Goal: Information Seeking & Learning: Stay updated

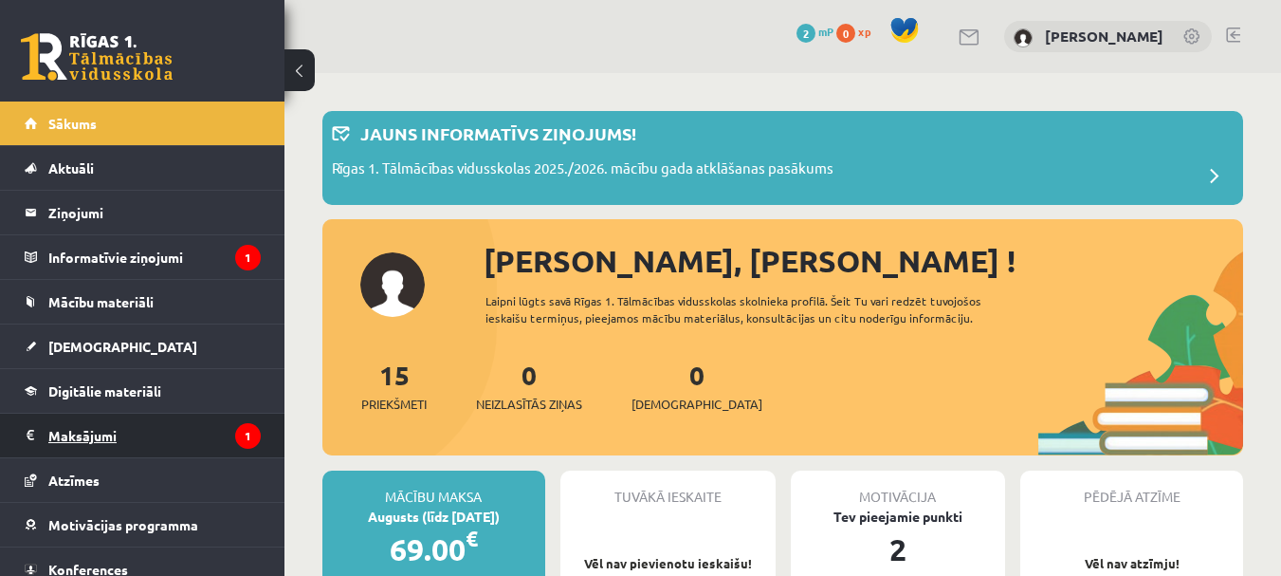
click at [151, 439] on legend "Maksājumi 1" at bounding box center [154, 435] width 212 height 44
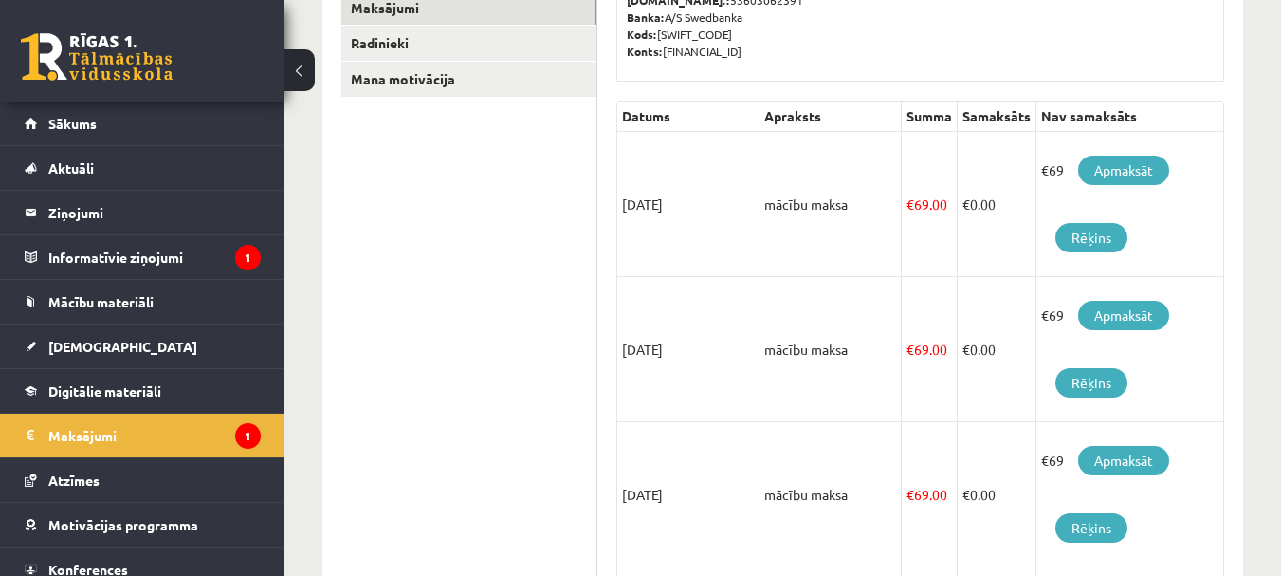
scroll to position [379, 0]
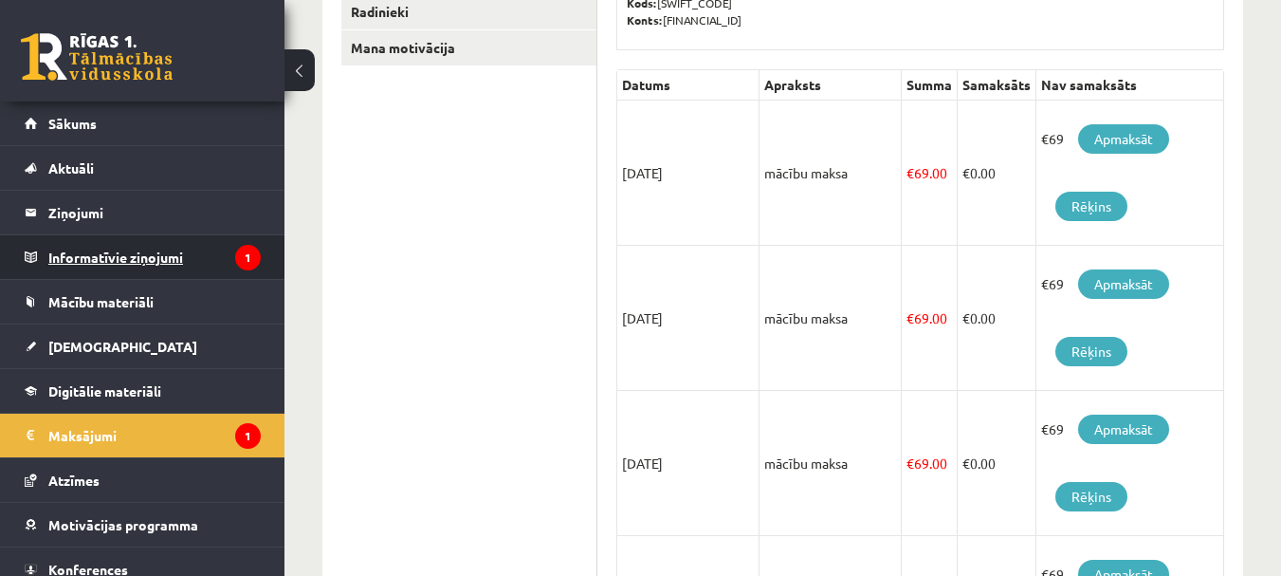
click at [91, 257] on legend "Informatīvie ziņojumi 1" at bounding box center [154, 257] width 212 height 44
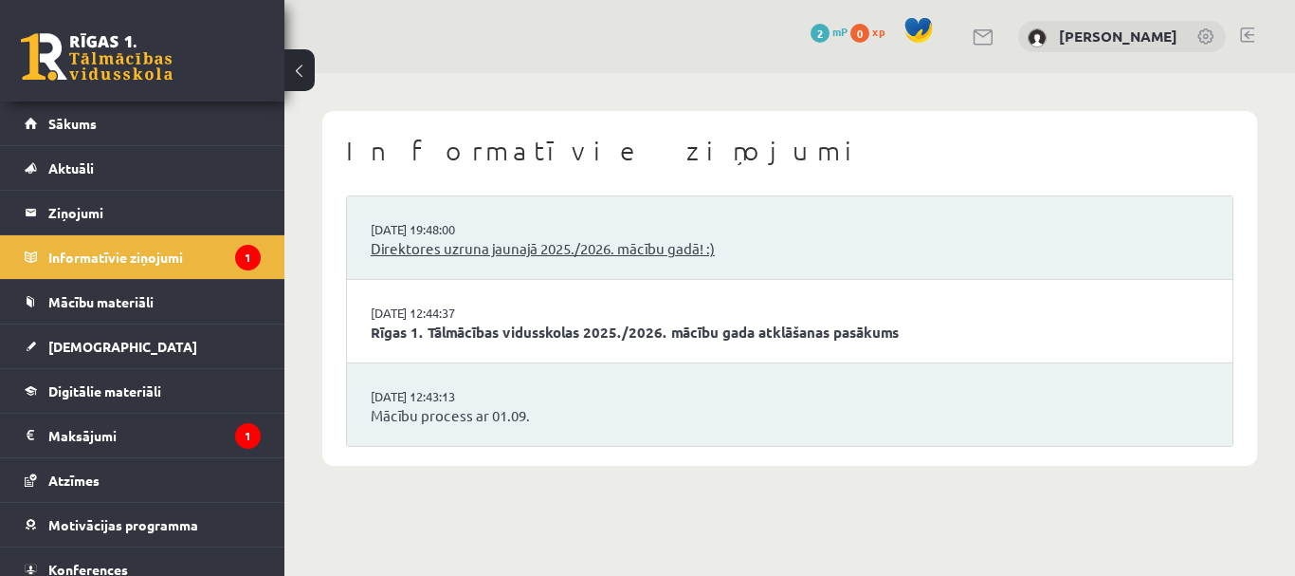
click at [453, 246] on link "Direktores uzruna jaunajā 2025./2026. mācību gadā! :)" at bounding box center [790, 249] width 838 height 22
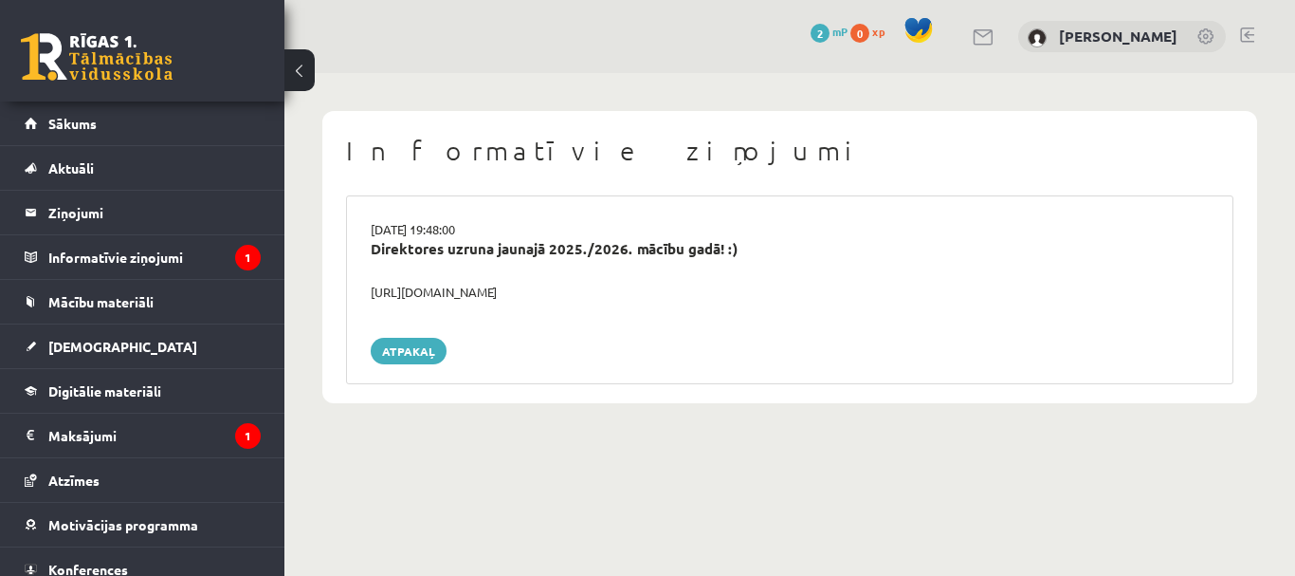
click at [408, 292] on div "[URL][DOMAIN_NAME]" at bounding box center [789, 292] width 867 height 19
drag, startPoint x: 388, startPoint y: 295, endPoint x: 595, endPoint y: 307, distance: 208.0
click at [594, 307] on div "29.08.2025 19:48:00 Direktores uzruna jaunajā 2025./2026. mācību gadā! :) https…" at bounding box center [789, 289] width 887 height 189
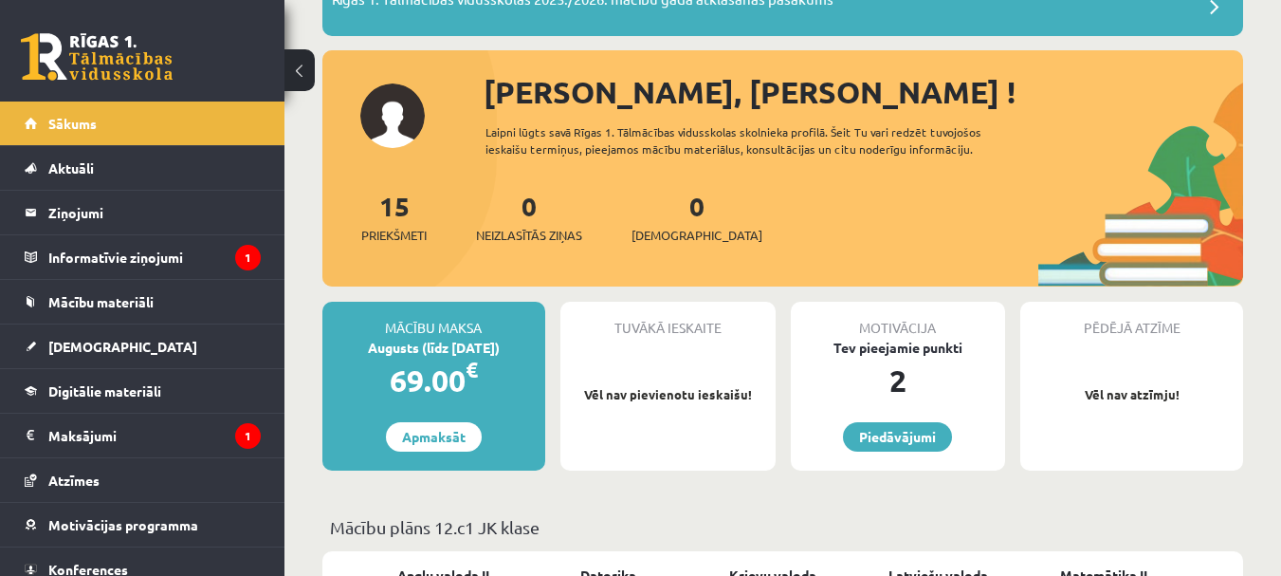
scroll to position [190, 0]
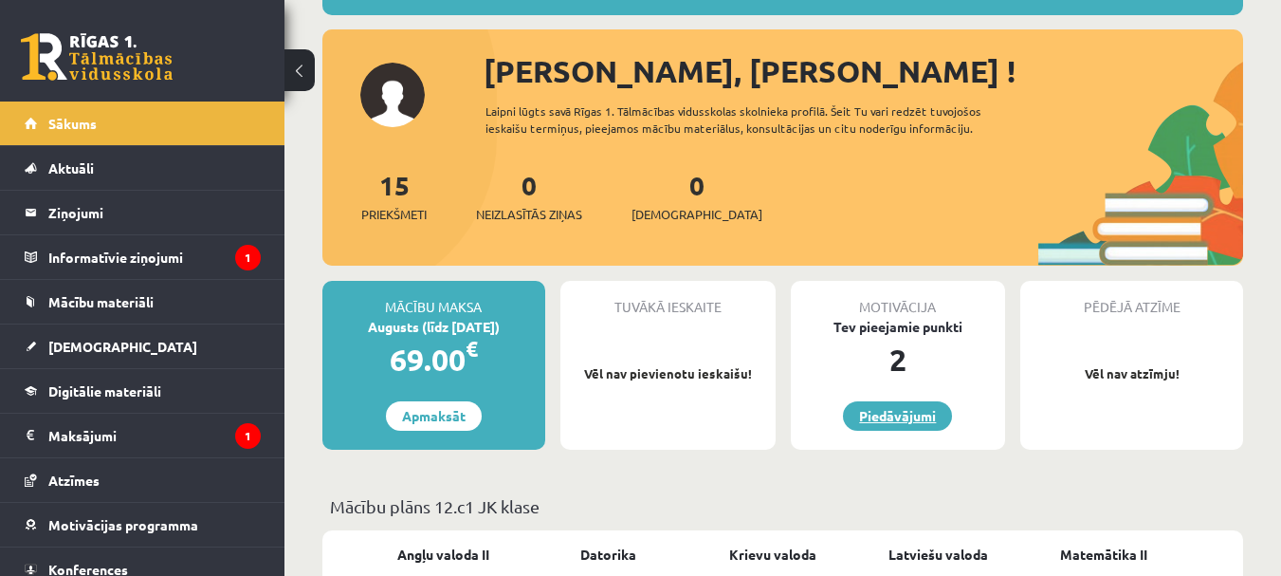
click at [889, 420] on link "Piedāvājumi" at bounding box center [897, 415] width 109 height 29
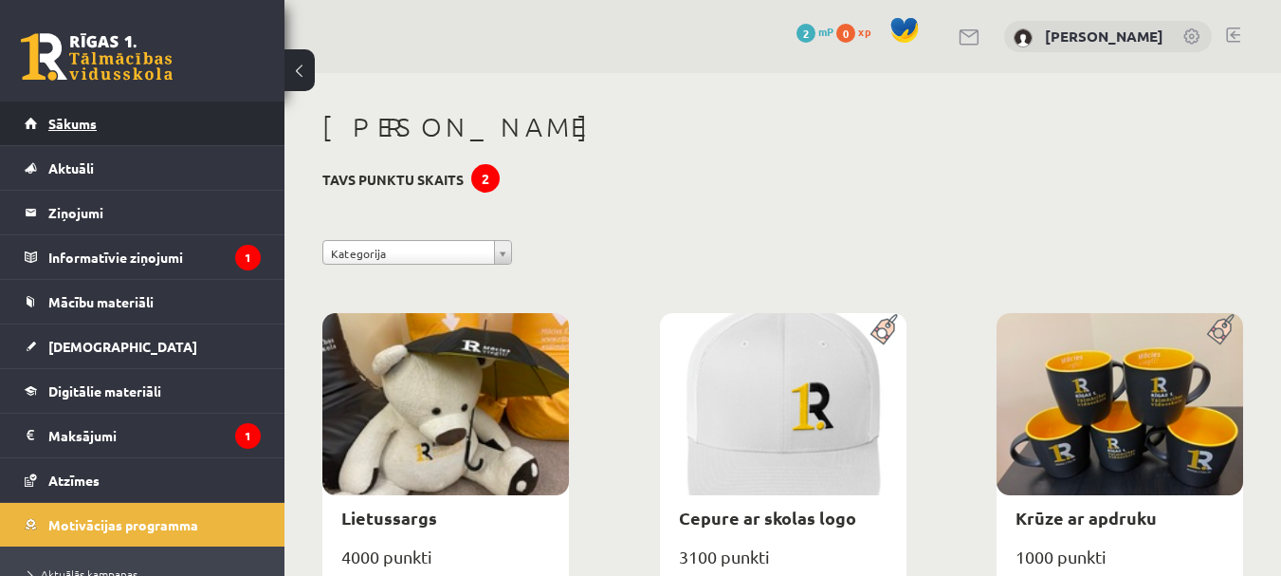
click at [72, 126] on span "Sākums" at bounding box center [72, 123] width 48 height 17
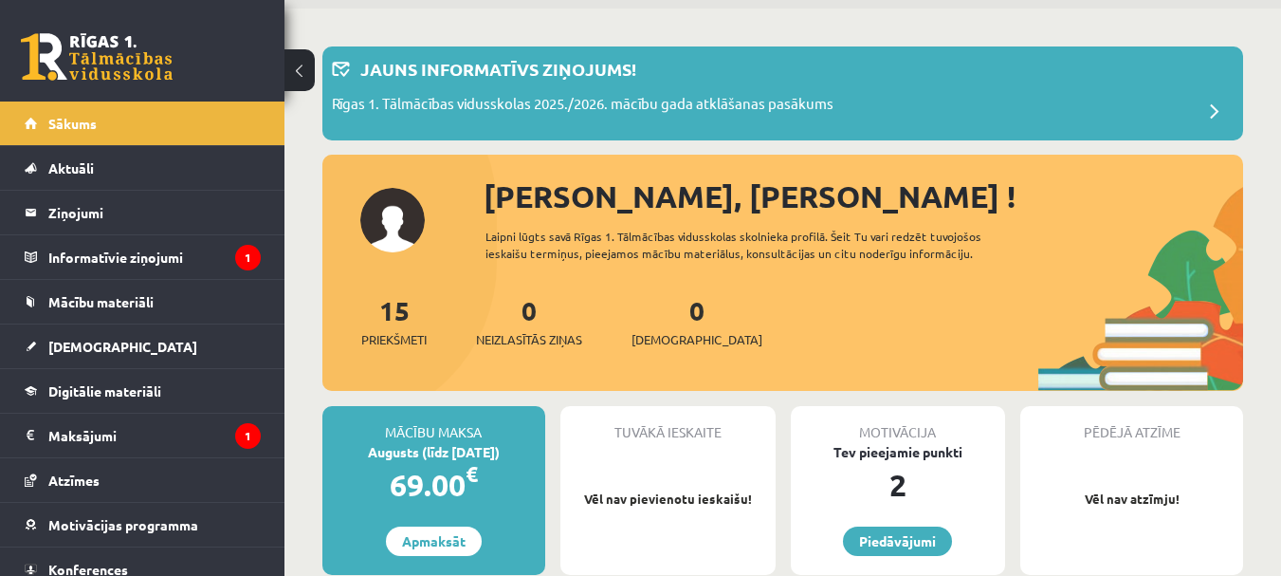
scroll to position [95, 0]
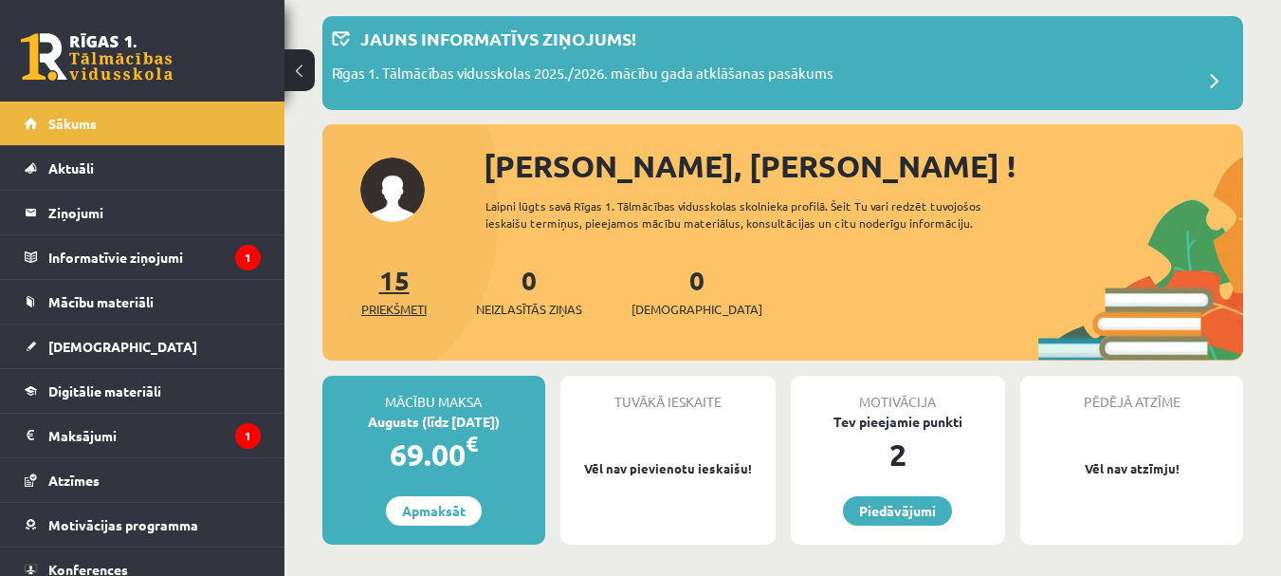
click at [385, 303] on span "Priekšmeti" at bounding box center [393, 309] width 65 height 19
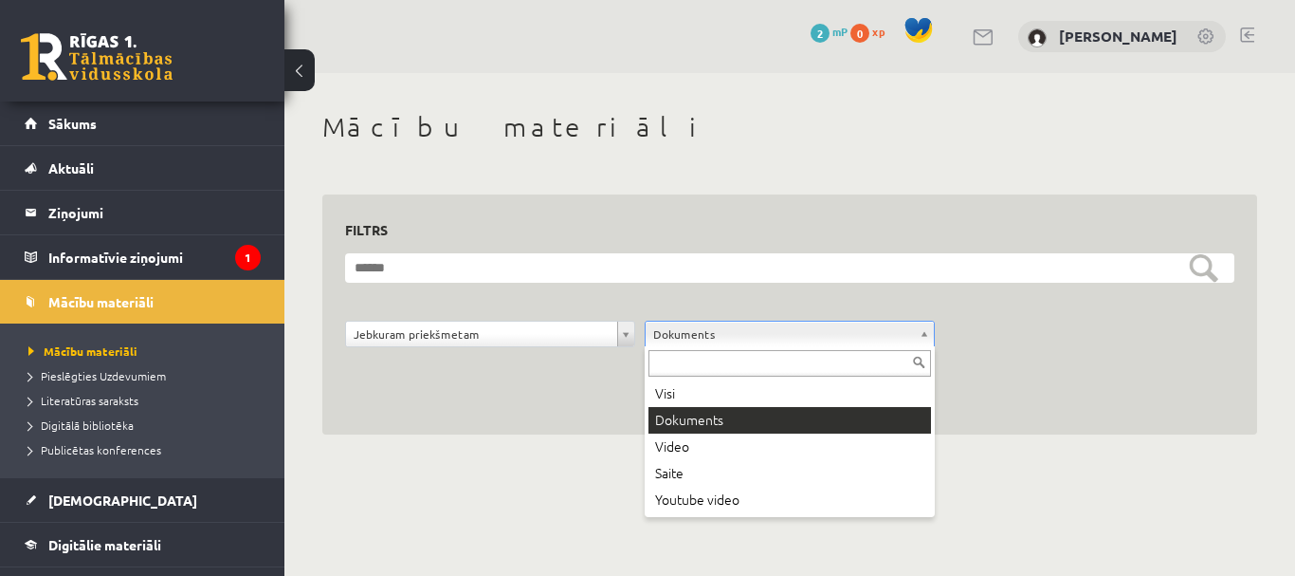
drag, startPoint x: 668, startPoint y: 335, endPoint x: 674, endPoint y: 349, distance: 15.3
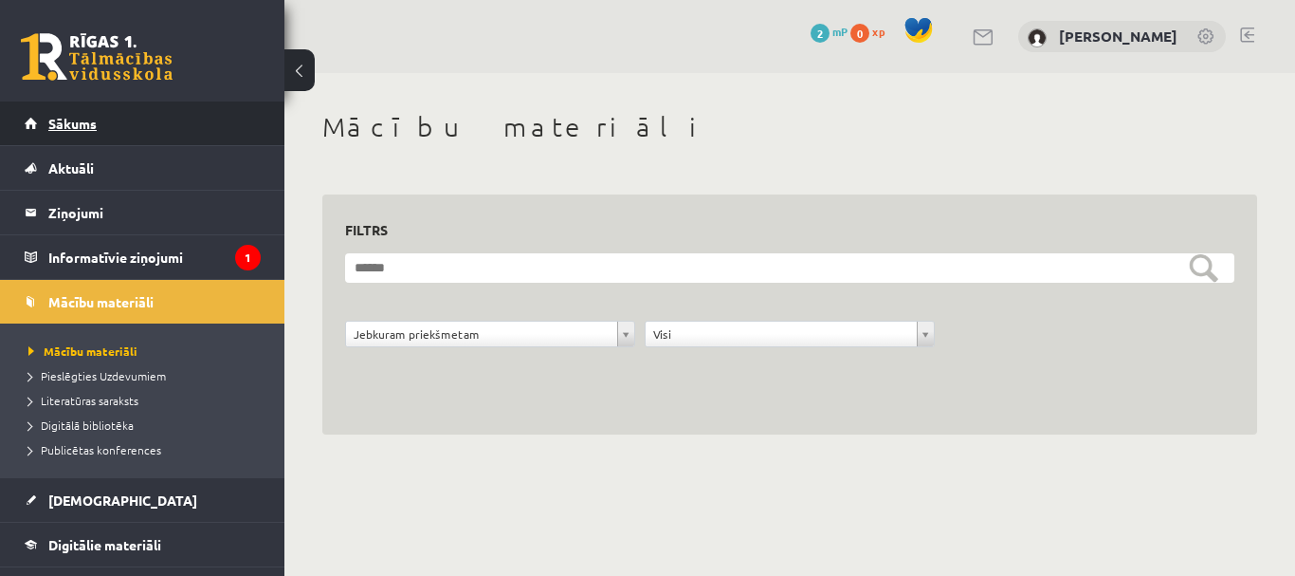
click at [57, 134] on link "Sākums" at bounding box center [143, 123] width 236 height 44
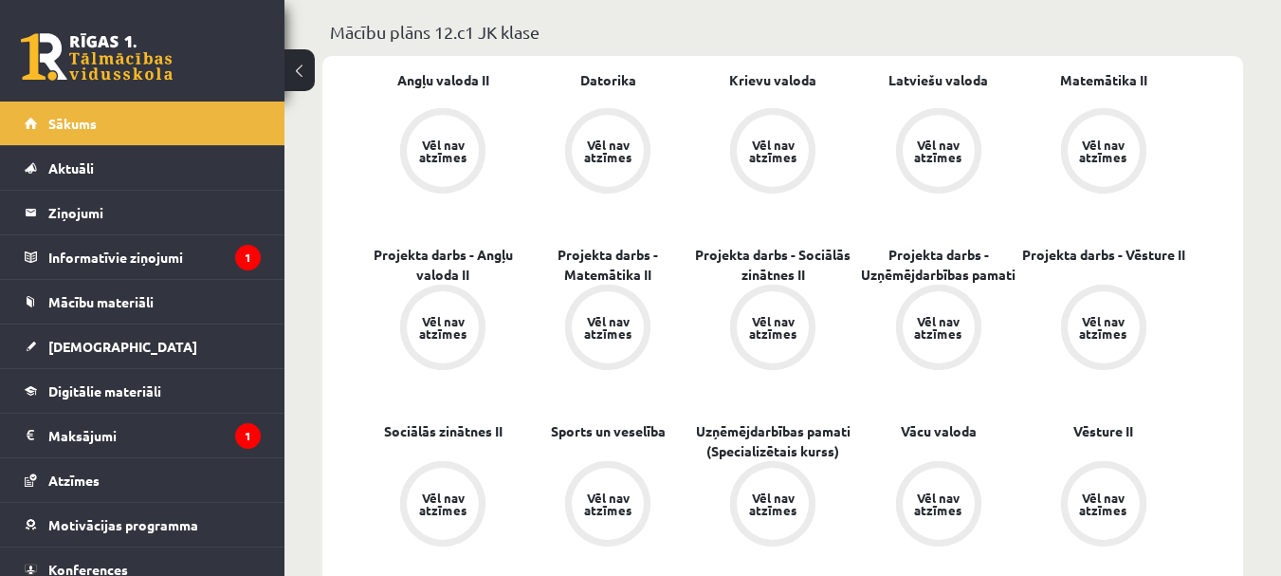
scroll to position [759, 0]
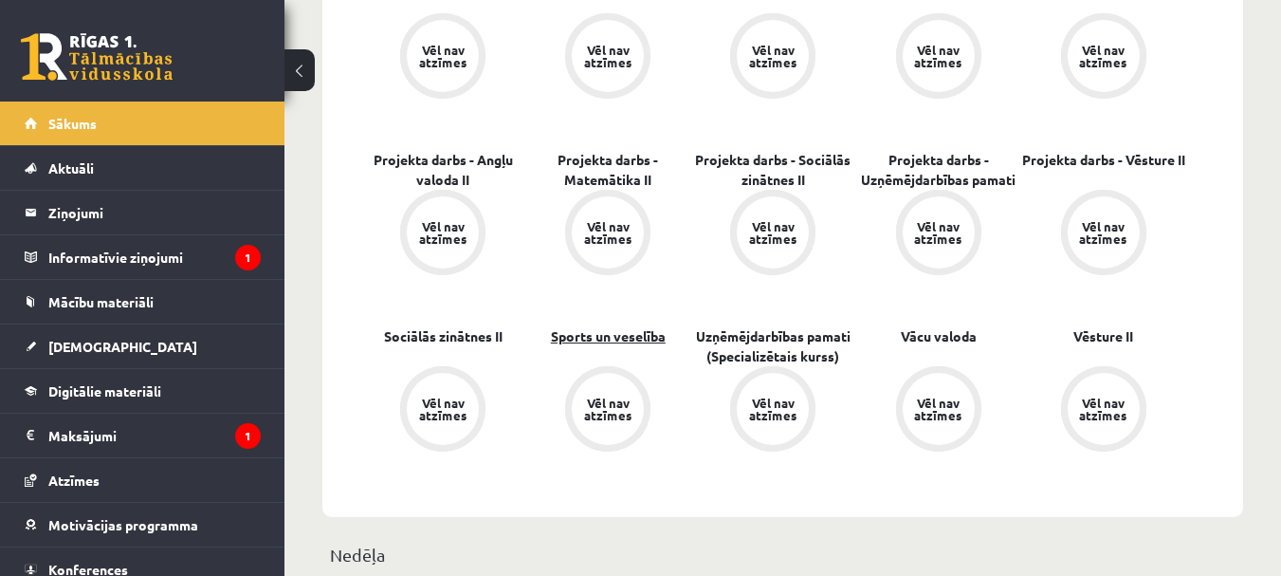
click at [587, 338] on link "Sports un veselība" at bounding box center [608, 336] width 115 height 20
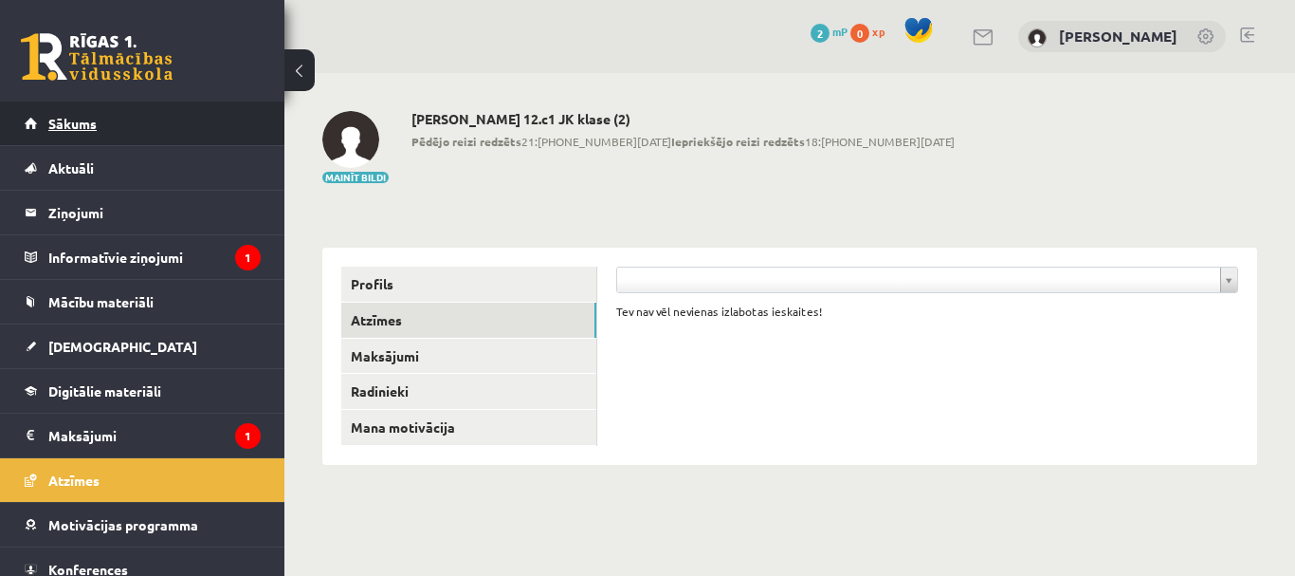
click at [91, 120] on span "Sākums" at bounding box center [72, 123] width 48 height 17
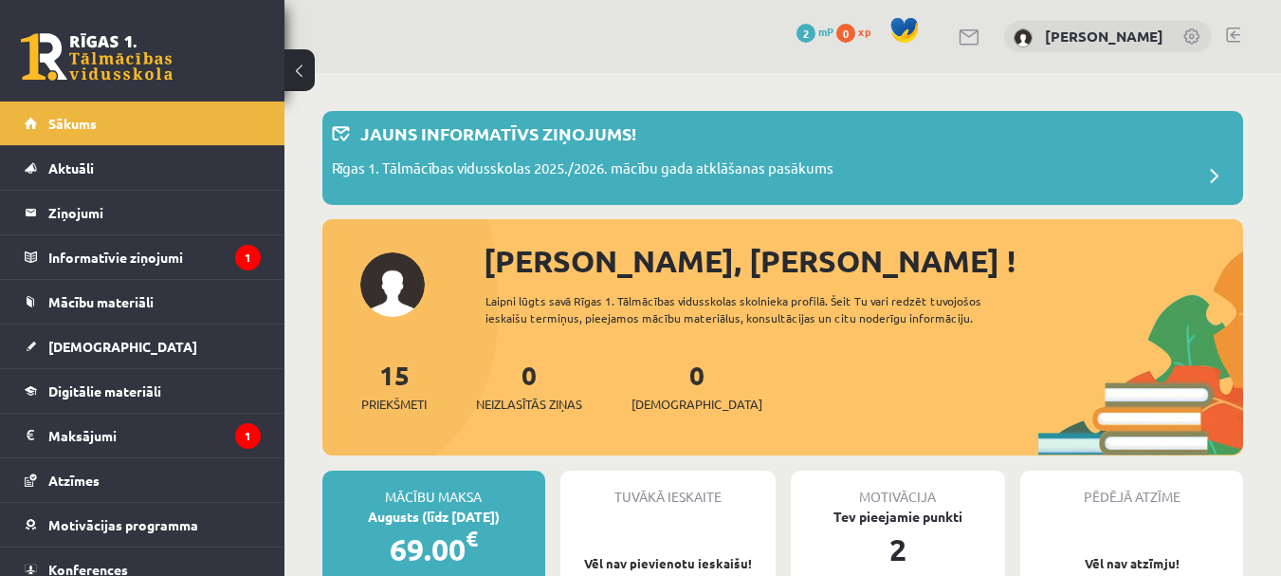
click at [407, 296] on div "[PERSON_NAME], [PERSON_NAME] ! Laipni lūgts savā Rīgas 1. Tālmācības vidusskola…" at bounding box center [782, 347] width 921 height 218
click at [385, 292] on div "[PERSON_NAME], [PERSON_NAME] ! Laipni lūgts savā Rīgas 1. Tālmācības vidusskola…" at bounding box center [782, 347] width 921 height 218
click at [387, 292] on div "Sveika, Tatjana ! Laipni lūgts savā Rīgas 1. Tālmācības vidusskolas skolnieka p…" at bounding box center [782, 347] width 921 height 218
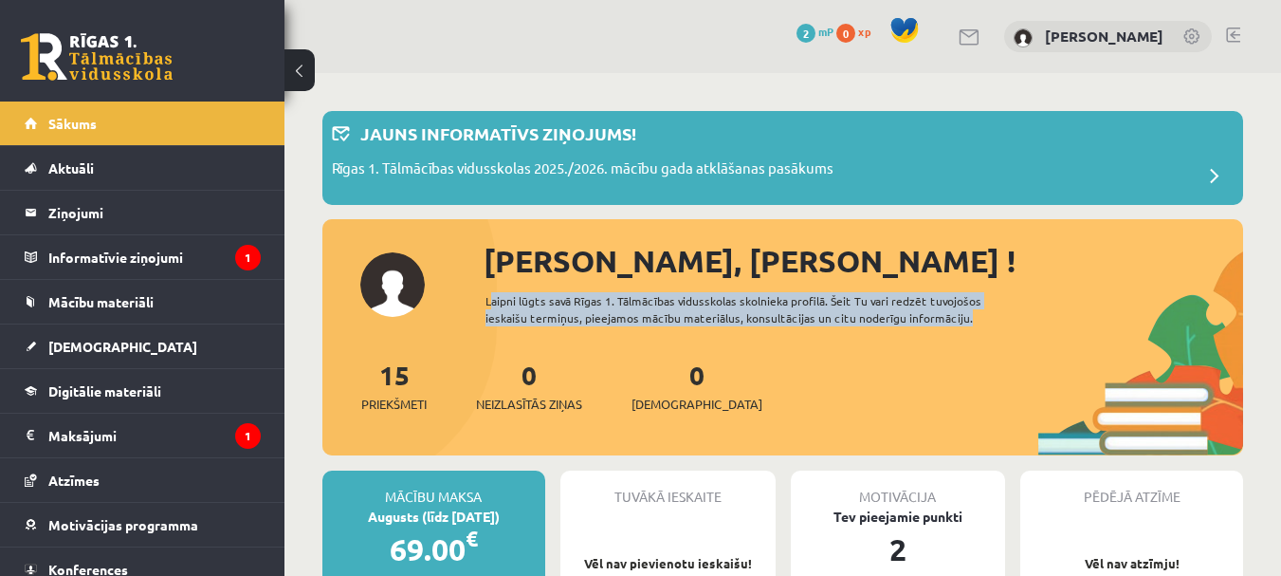
click at [387, 292] on div "Sveika, Tatjana ! Laipni lūgts savā Rīgas 1. Tālmācības vidusskolas skolnieka p…" at bounding box center [782, 347] width 921 height 218
click at [1168, 320] on div "Sveika, Tatjana ! Laipni lūgts savā Rīgas 1. Tālmācības vidusskolas skolnieka p…" at bounding box center [782, 347] width 921 height 218
click at [1001, 172] on div "Rīgas 1. Tālmācības vidusskolas 2025./2026. mācību gada atklāšanas pasākums" at bounding box center [783, 176] width 902 height 38
